Goal: Information Seeking & Learning: Understand process/instructions

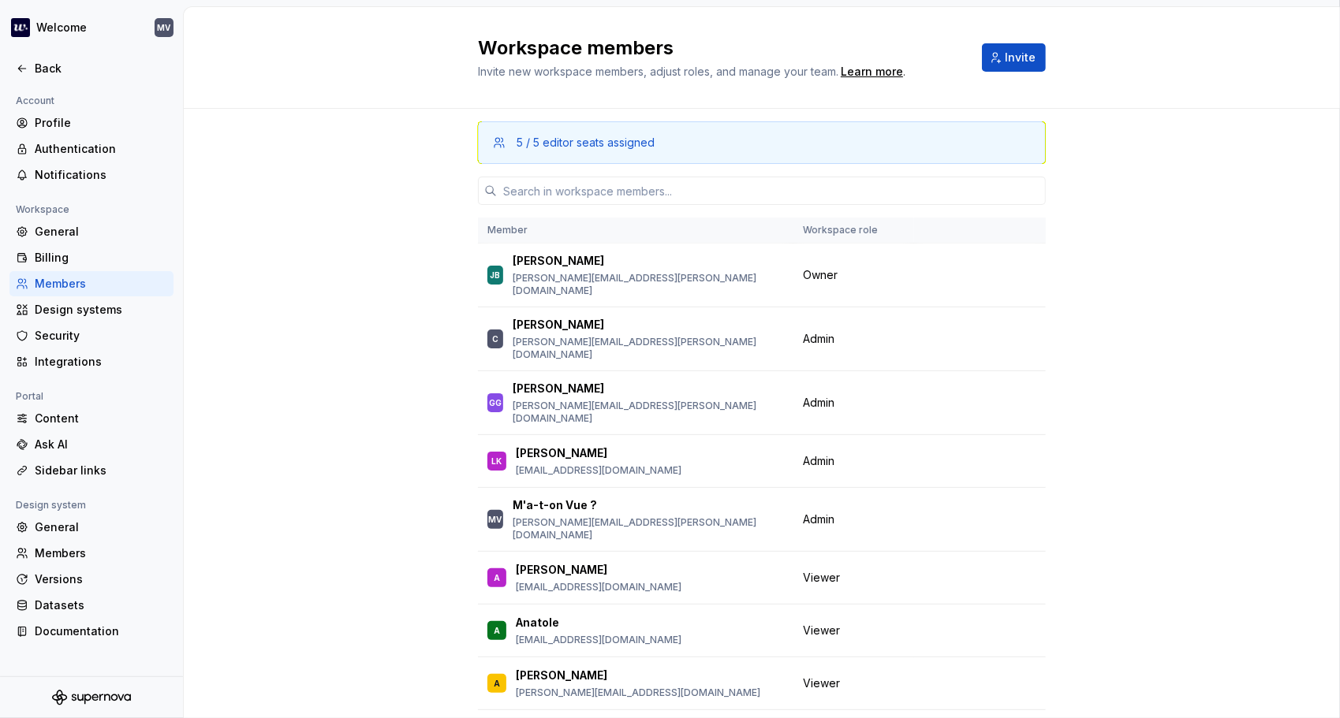
click at [222, 95] on div "Workspace members Invite new workspace members, adjust roles, and manage your t…" at bounding box center [762, 58] width 1156 height 102
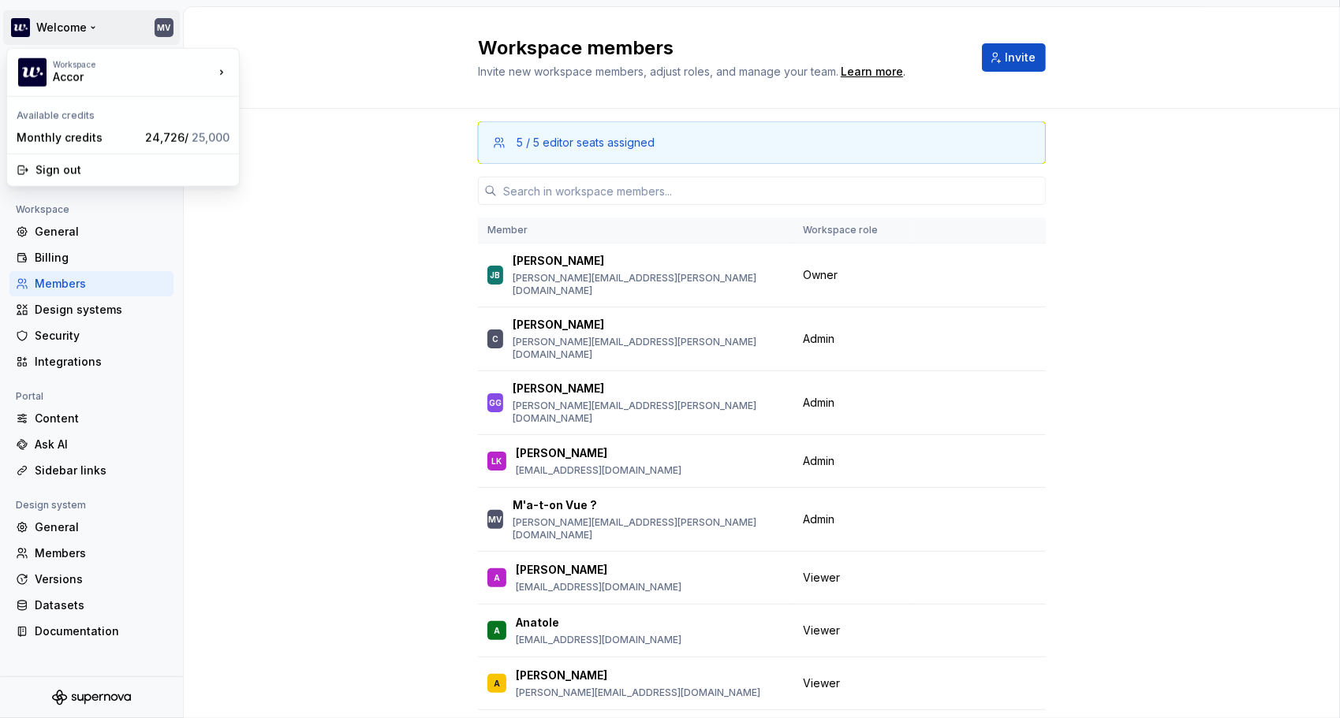
click at [25, 24] on html "Welcome MV Back Account Profile Authentication Notifications Workspace General …" at bounding box center [670, 359] width 1340 height 718
click at [29, 68] on img at bounding box center [32, 72] width 28 height 28
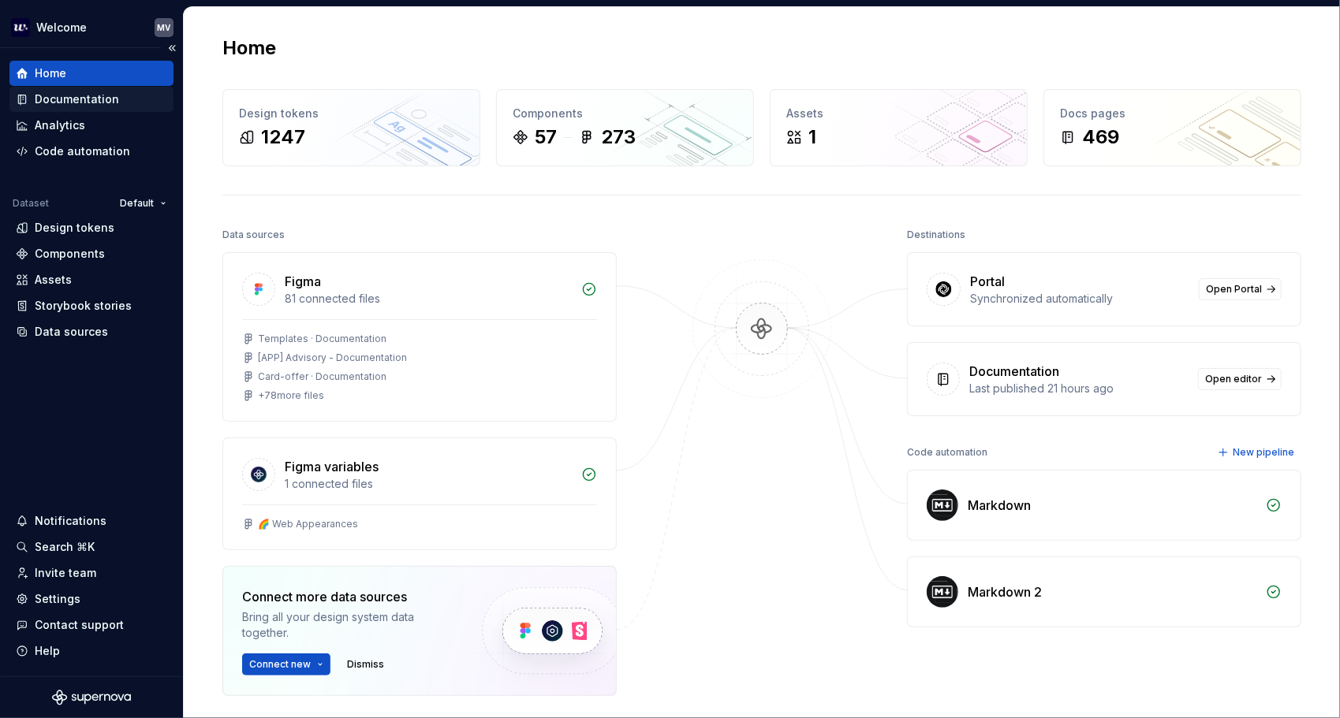
click at [38, 88] on div "Documentation" at bounding box center [91, 99] width 164 height 25
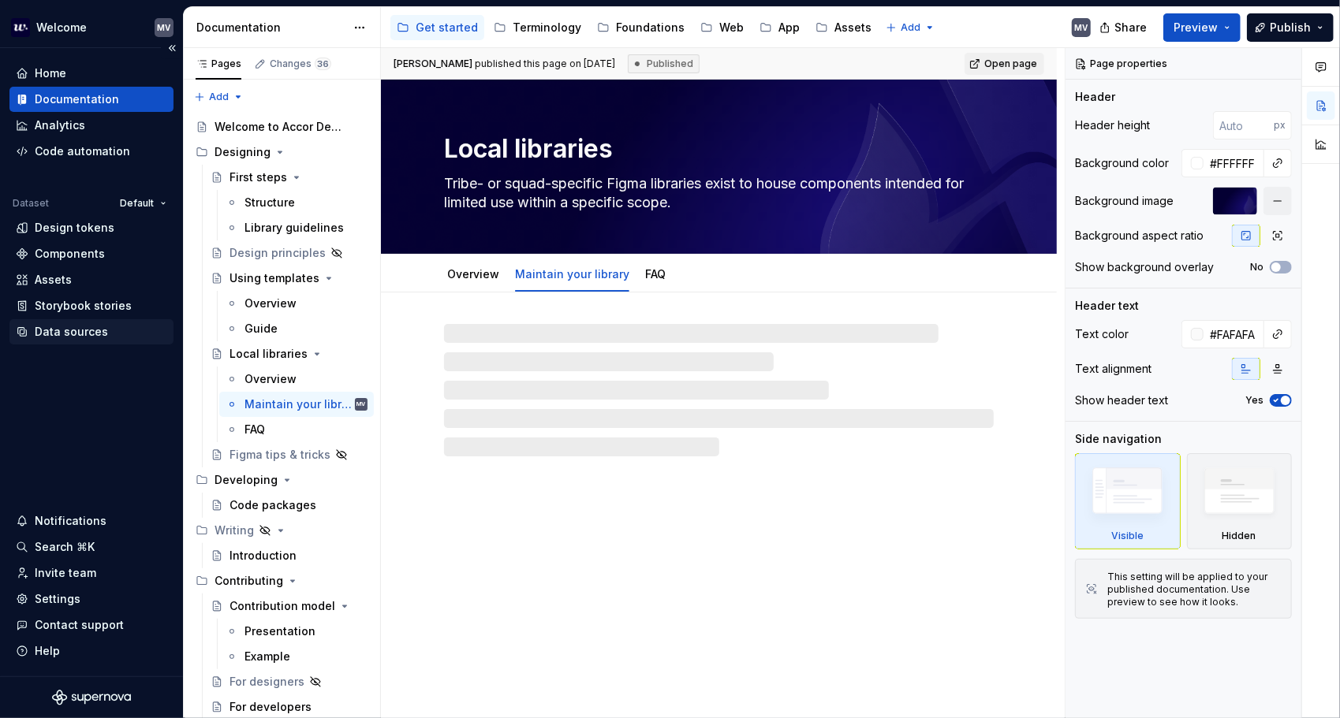
click at [73, 331] on div "Data sources" at bounding box center [71, 332] width 73 height 16
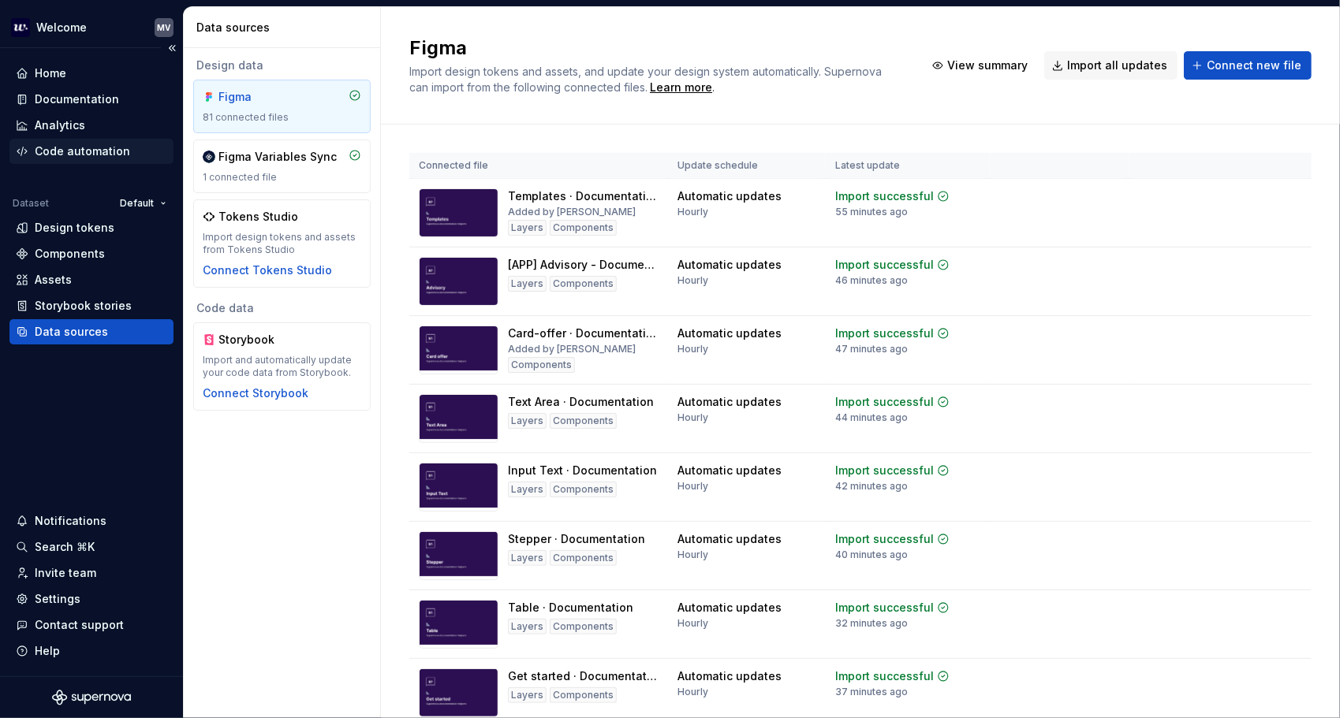
click at [102, 151] on div "Code automation" at bounding box center [82, 151] width 95 height 16
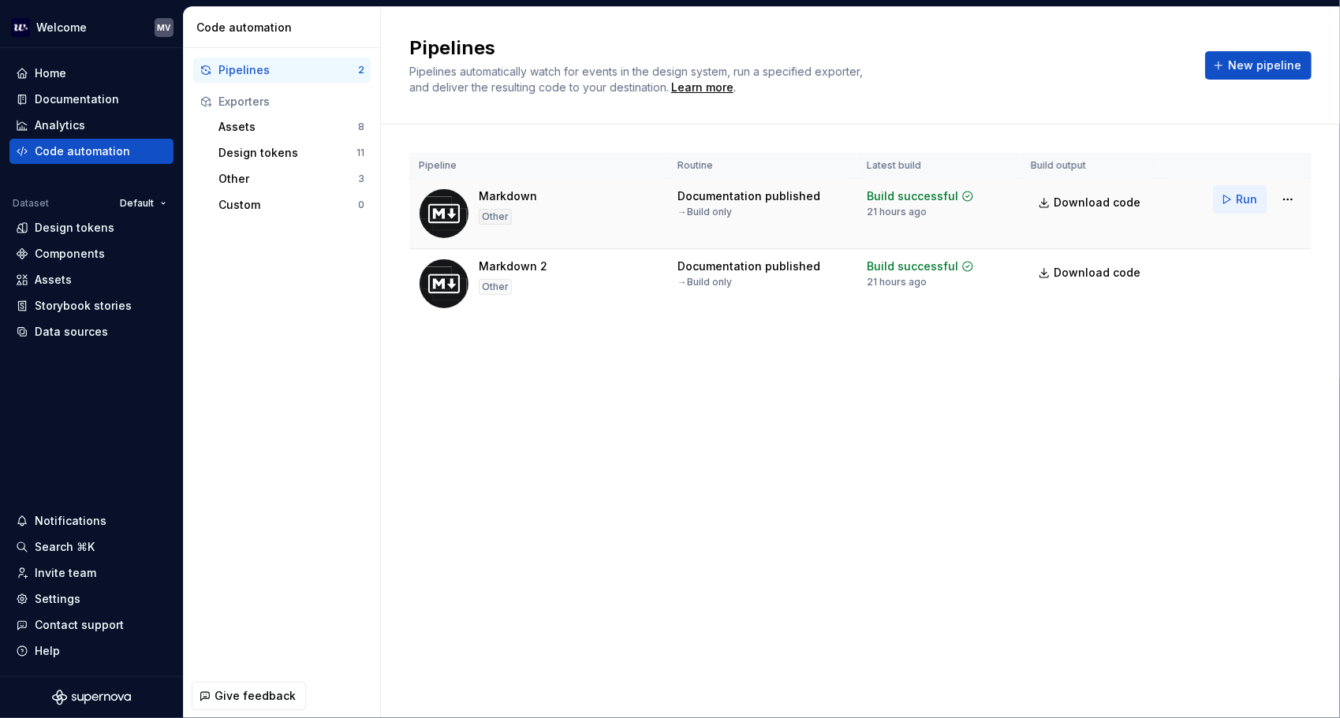
click at [1229, 191] on button "Run" at bounding box center [1240, 199] width 54 height 28
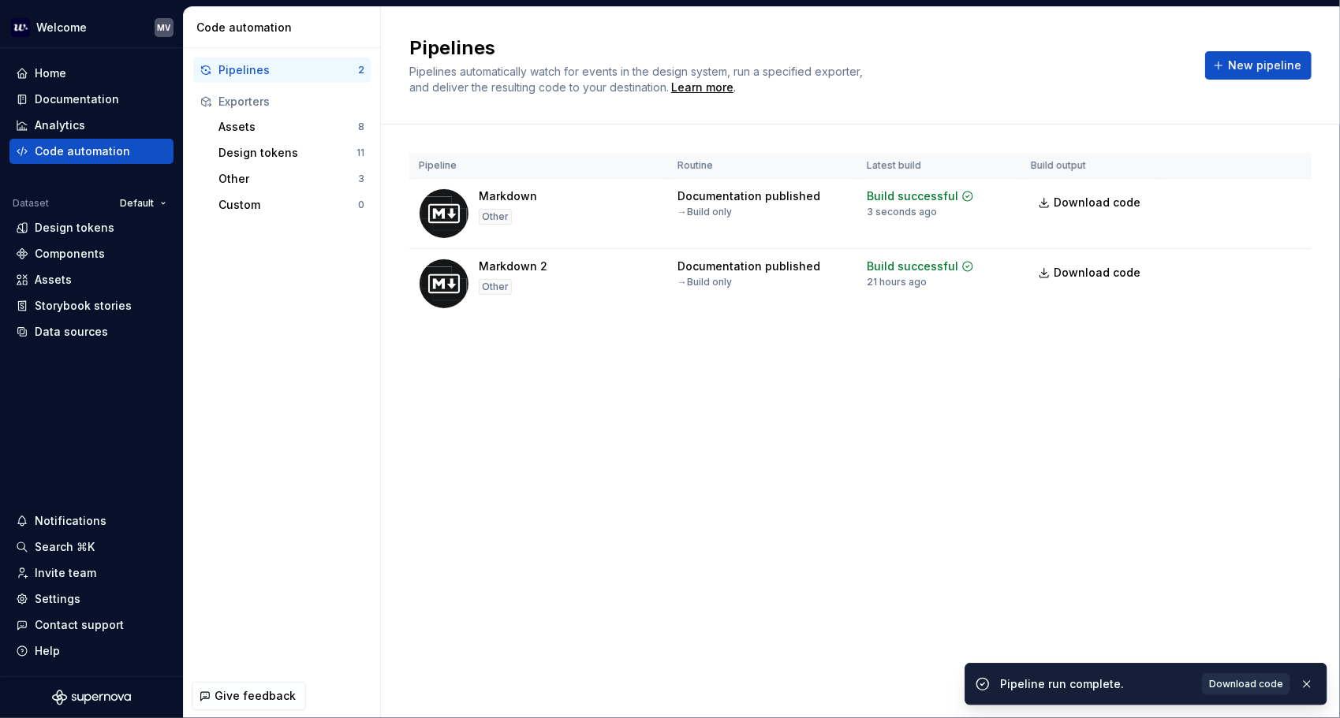
click at [1263, 684] on span "Download code" at bounding box center [1246, 684] width 74 height 13
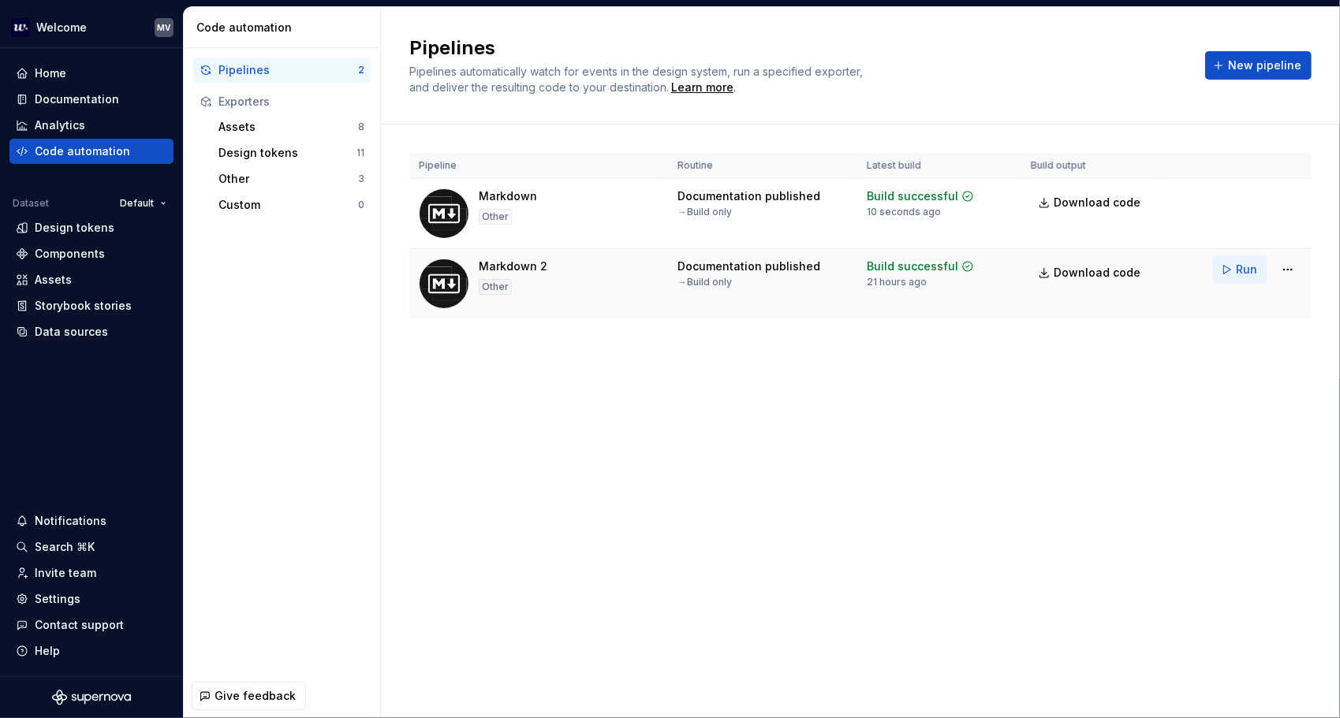
click at [1247, 266] on span "Run" at bounding box center [1246, 270] width 21 height 16
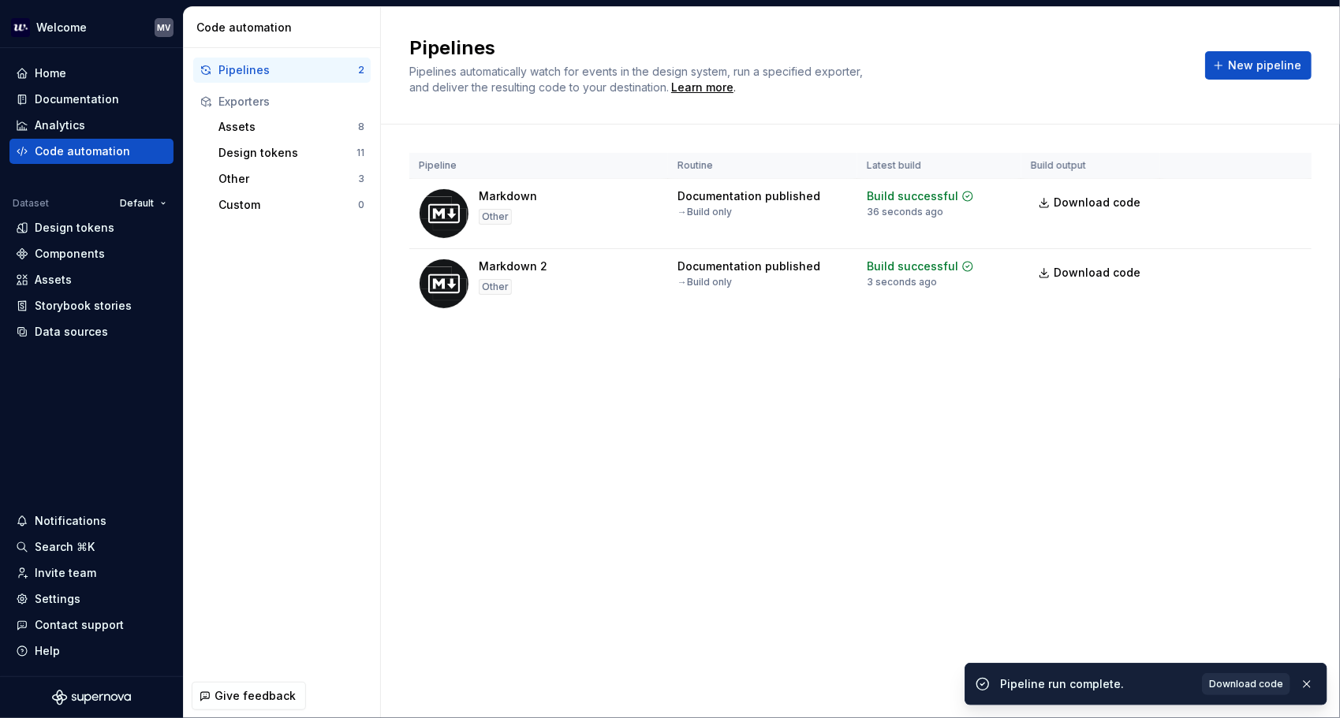
click at [1252, 678] on span "Download code" at bounding box center [1246, 684] width 74 height 13
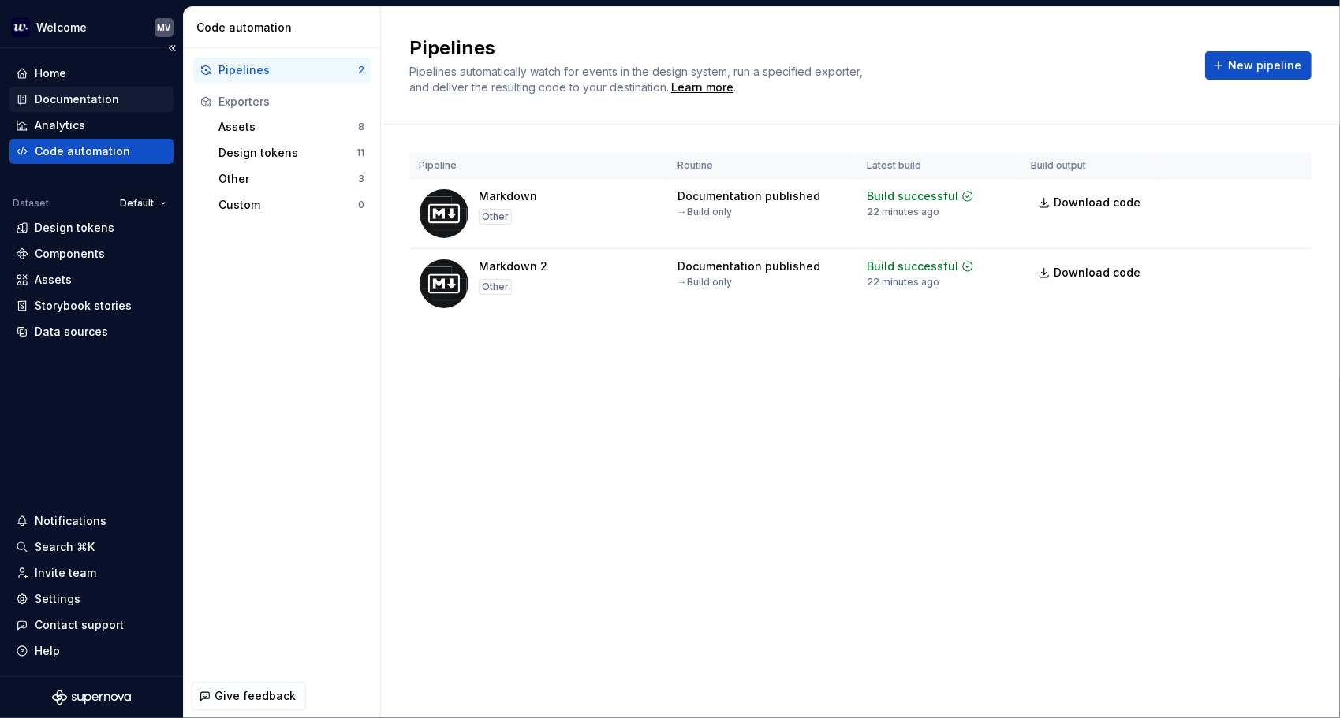
click at [115, 95] on div "Documentation" at bounding box center [91, 99] width 151 height 16
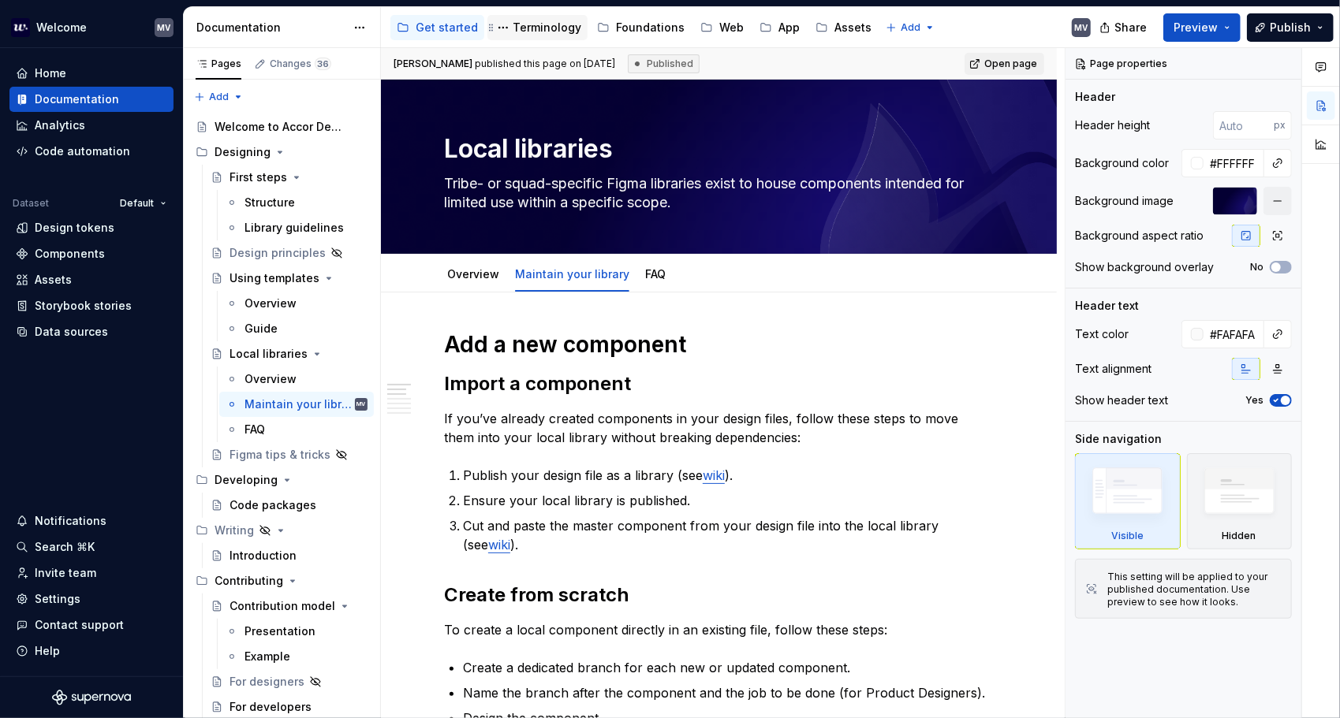
click at [539, 20] on div "Terminology" at bounding box center [546, 28] width 69 height 16
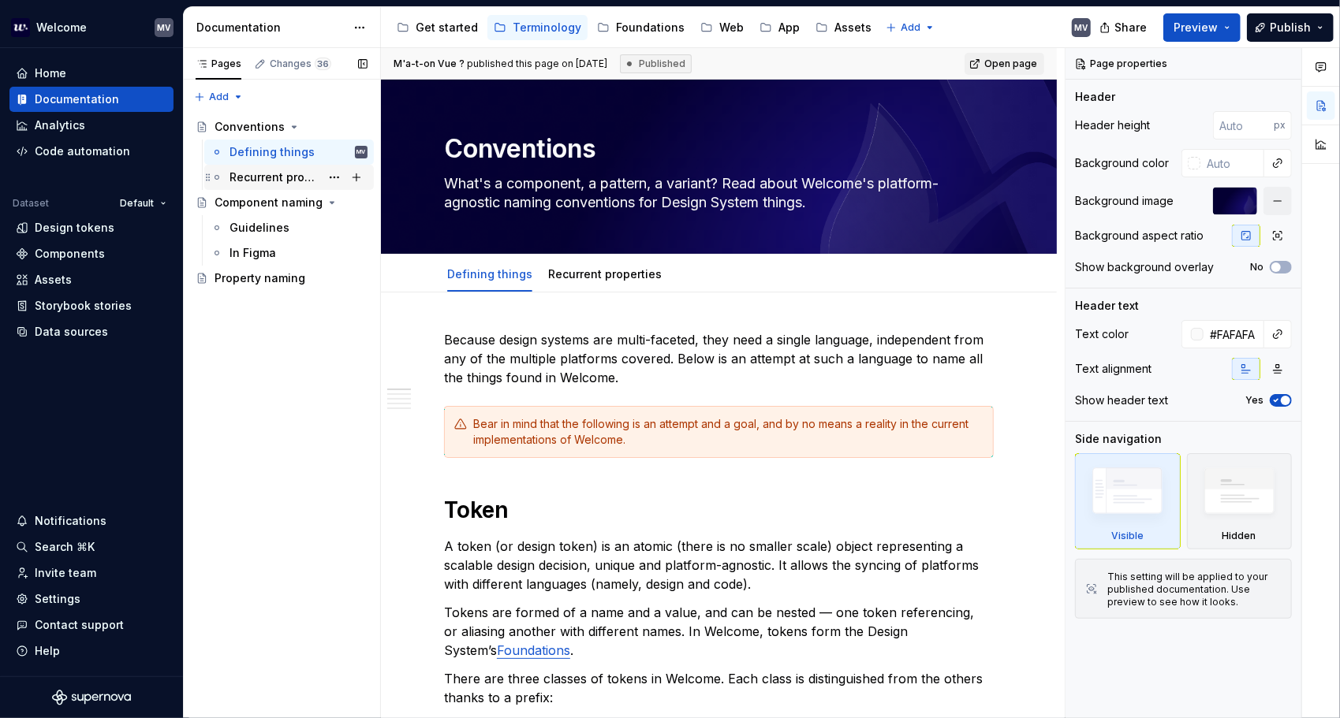
drag, startPoint x: 271, startPoint y: 173, endPoint x: 281, endPoint y: 170, distance: 10.7
click at [271, 173] on div "Recurrent properties" at bounding box center [274, 178] width 91 height 16
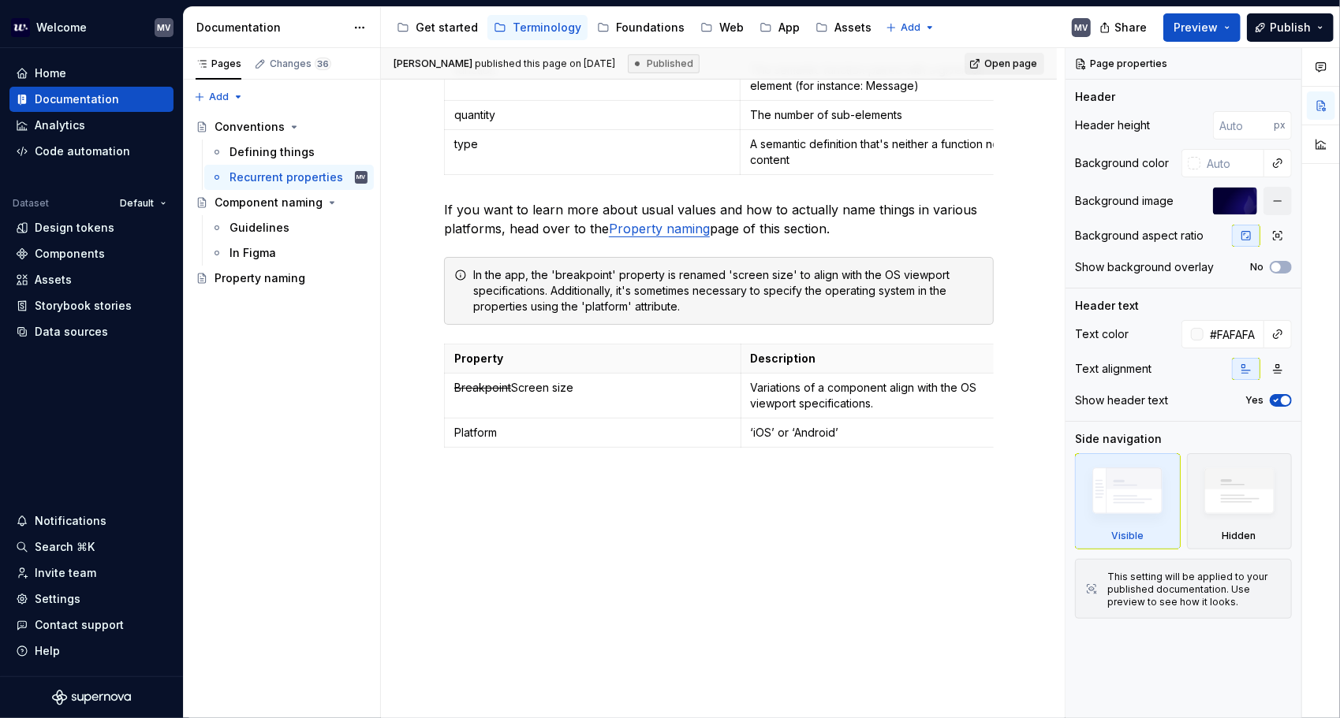
scroll to position [594, 0]
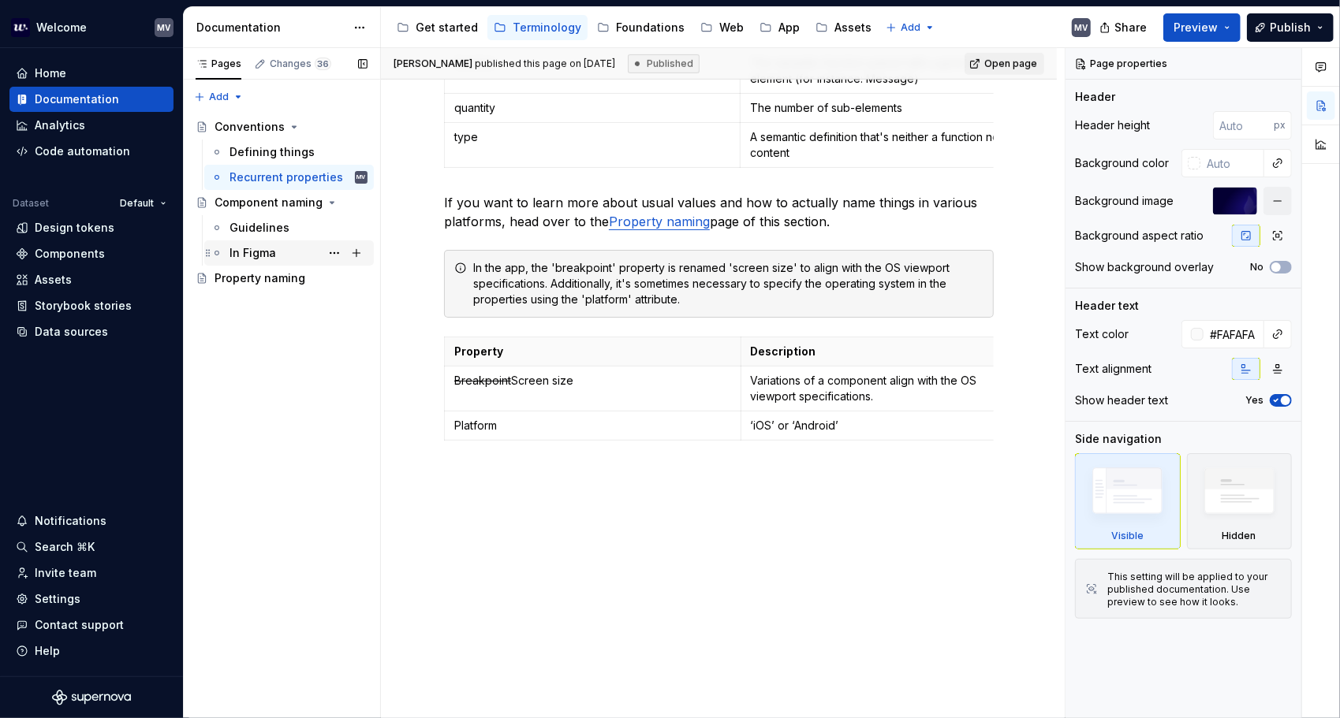
click at [281, 251] on div "In Figma" at bounding box center [298, 253] width 138 height 22
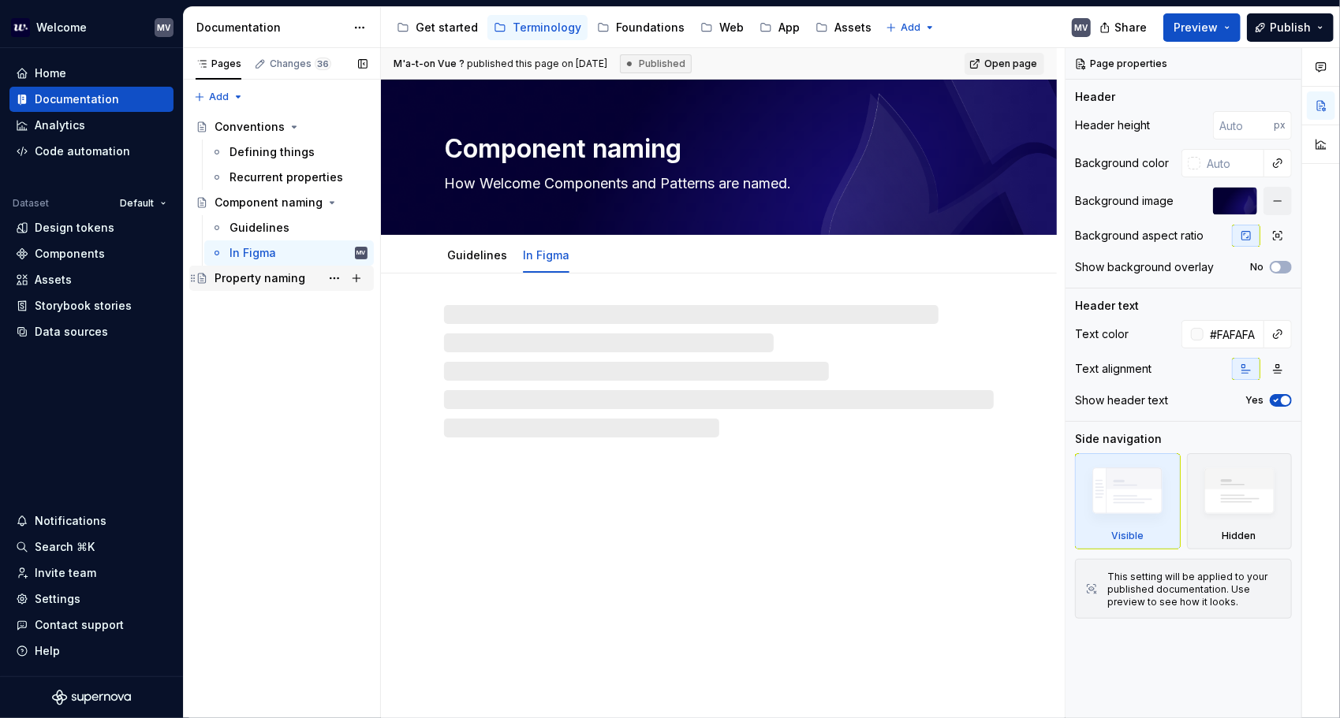
click at [263, 276] on div "Property naming" at bounding box center [259, 278] width 91 height 16
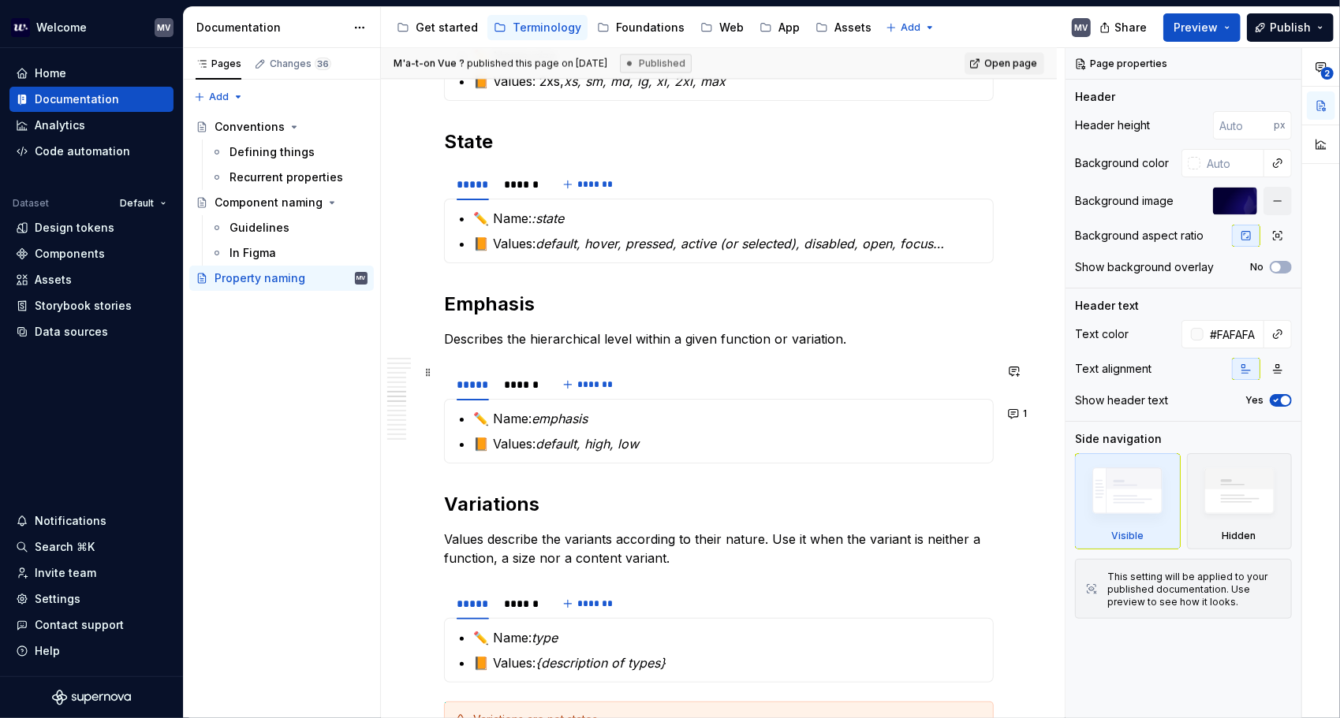
scroll to position [1813, 0]
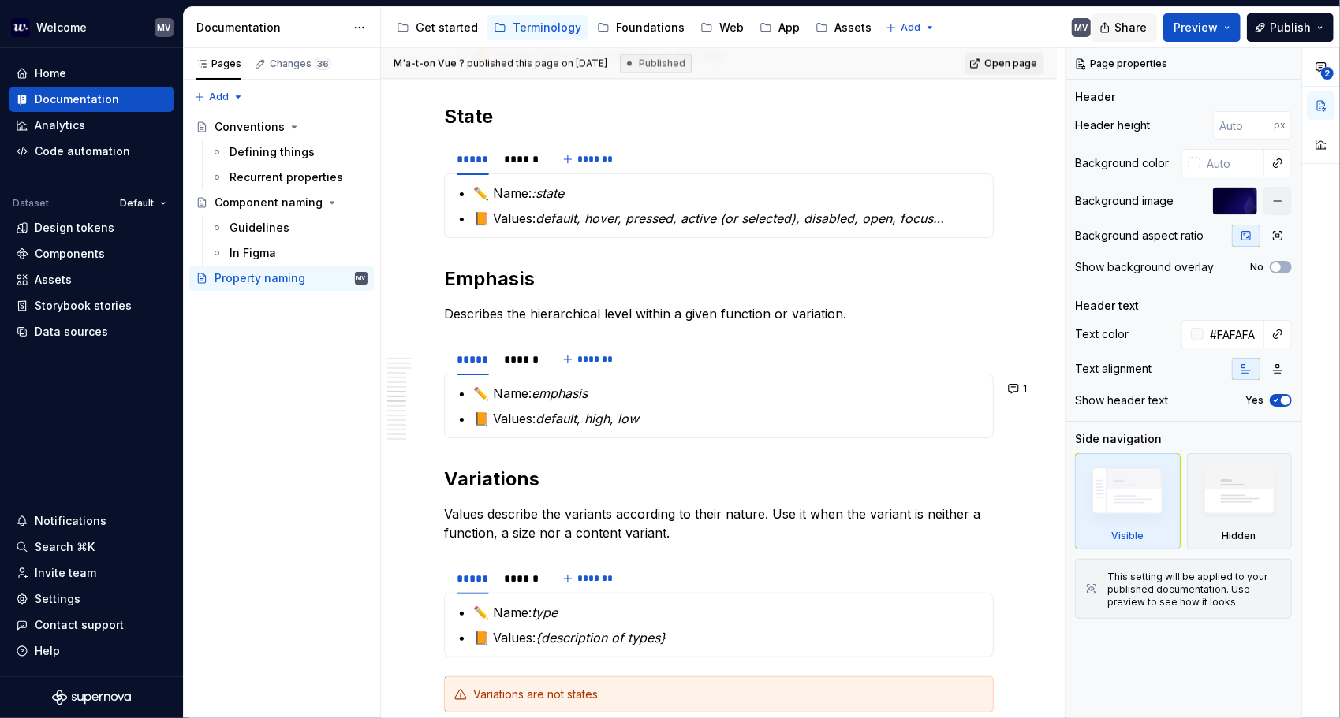
type textarea "*"
